Goal: Use online tool/utility

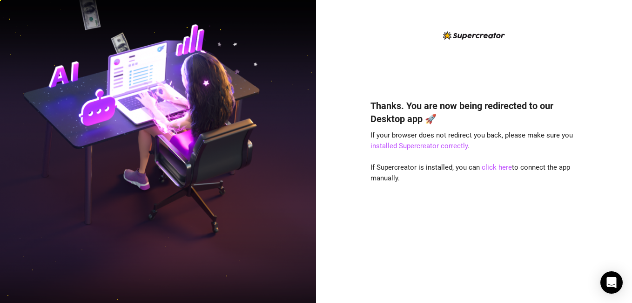
click at [284, 204] on img at bounding box center [158, 151] width 316 height 397
click at [493, 170] on link "click here" at bounding box center [497, 167] width 30 height 8
click at [493, 165] on link "click here" at bounding box center [497, 167] width 30 height 8
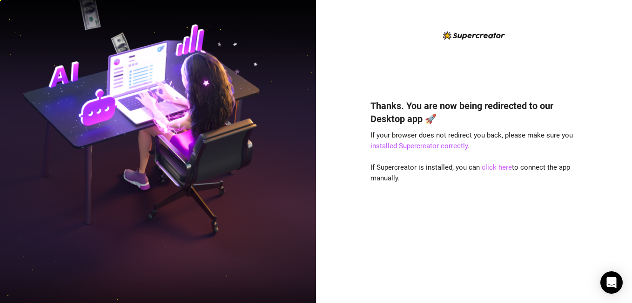
click at [493, 165] on link "click here" at bounding box center [497, 167] width 30 height 8
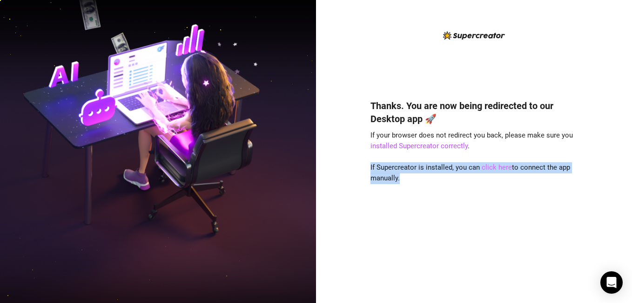
click at [504, 273] on div "Thanks. You are now being redirected to our Desktop app 🚀 If your browser does …" at bounding box center [475, 187] width 208 height 201
click at [466, 177] on div "Thanks. You are now being redirected to our Desktop app 🚀 If your browser does …" at bounding box center [475, 187] width 208 height 201
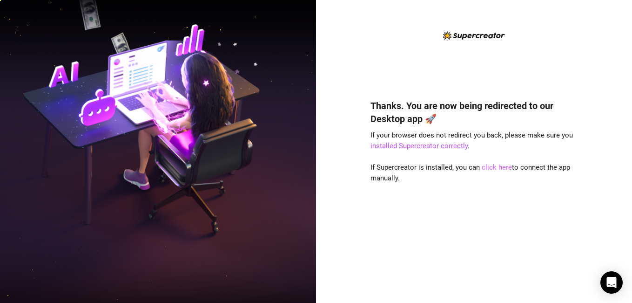
click at [505, 165] on link "click here" at bounding box center [497, 167] width 30 height 8
